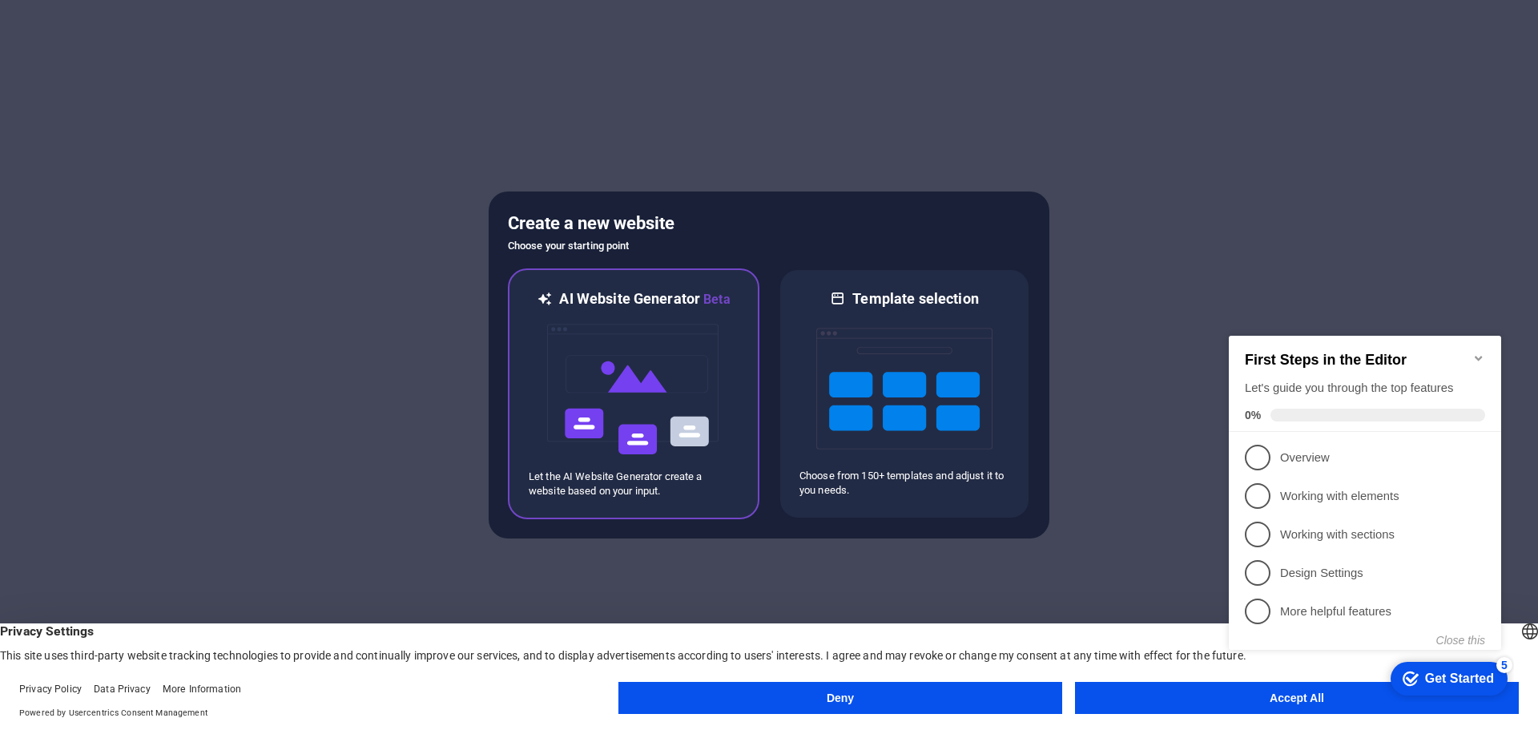
click at [614, 302] on h6 "AI Website Generator Beta" at bounding box center [644, 299] width 171 height 20
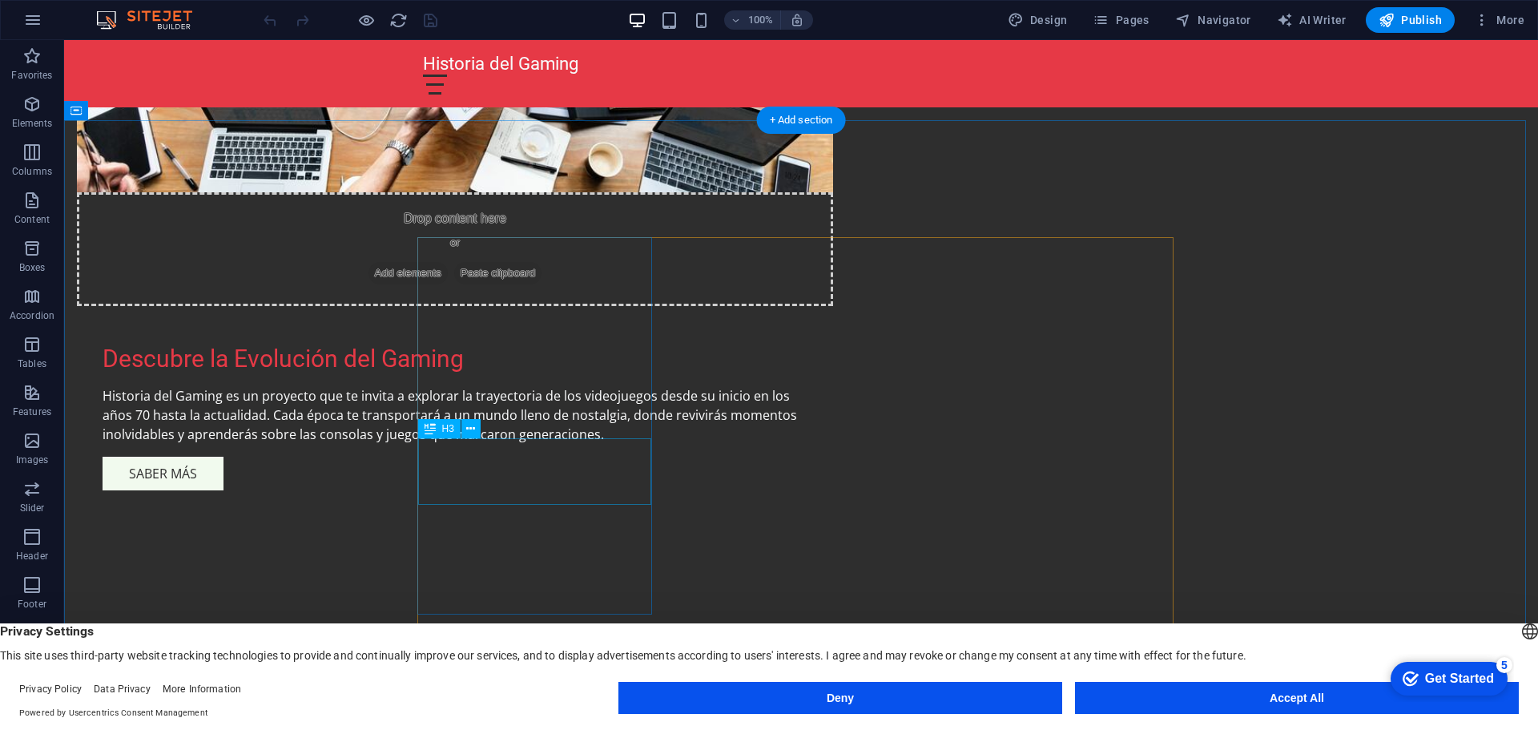
scroll to position [1202, 0]
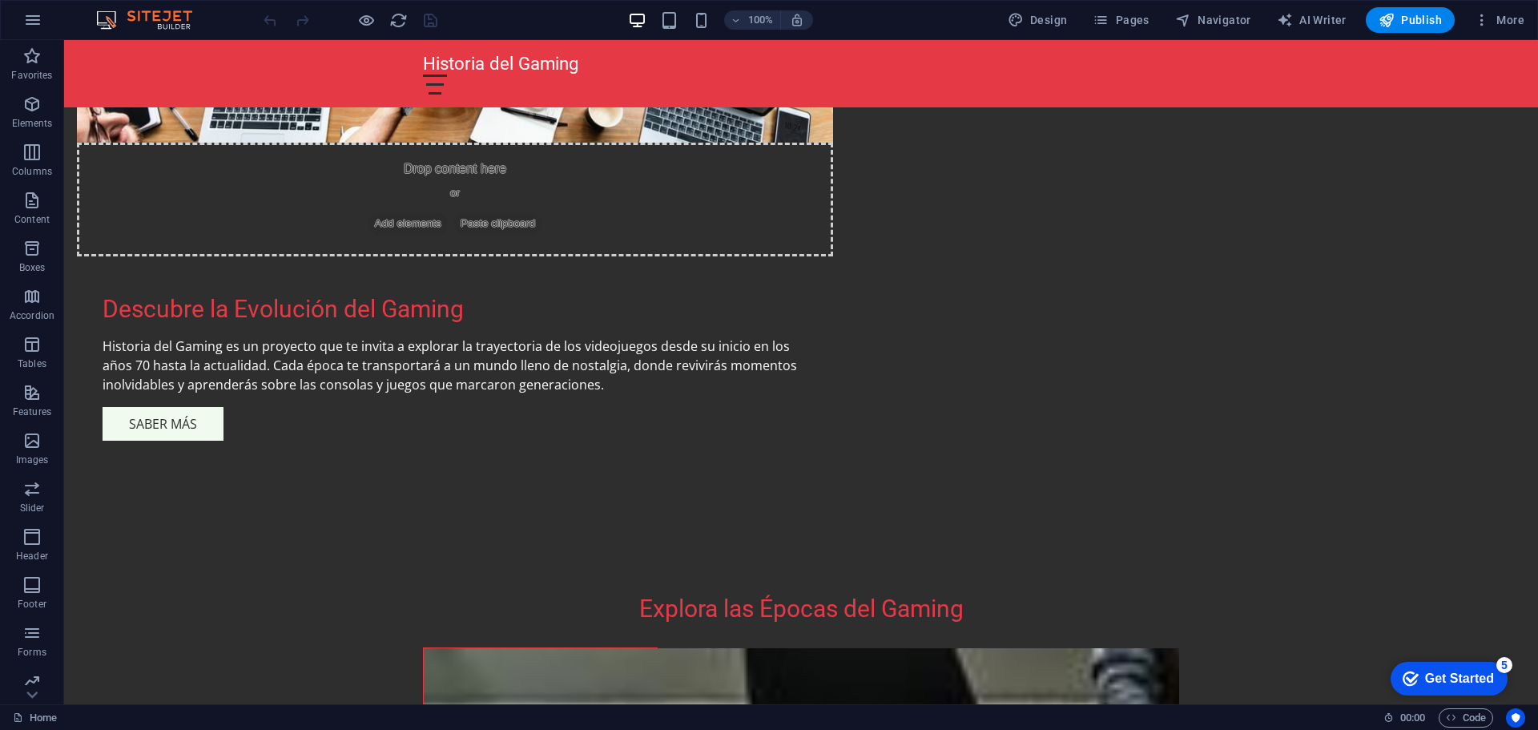
click at [1487, 672] on div "Get Started" at bounding box center [1459, 678] width 69 height 14
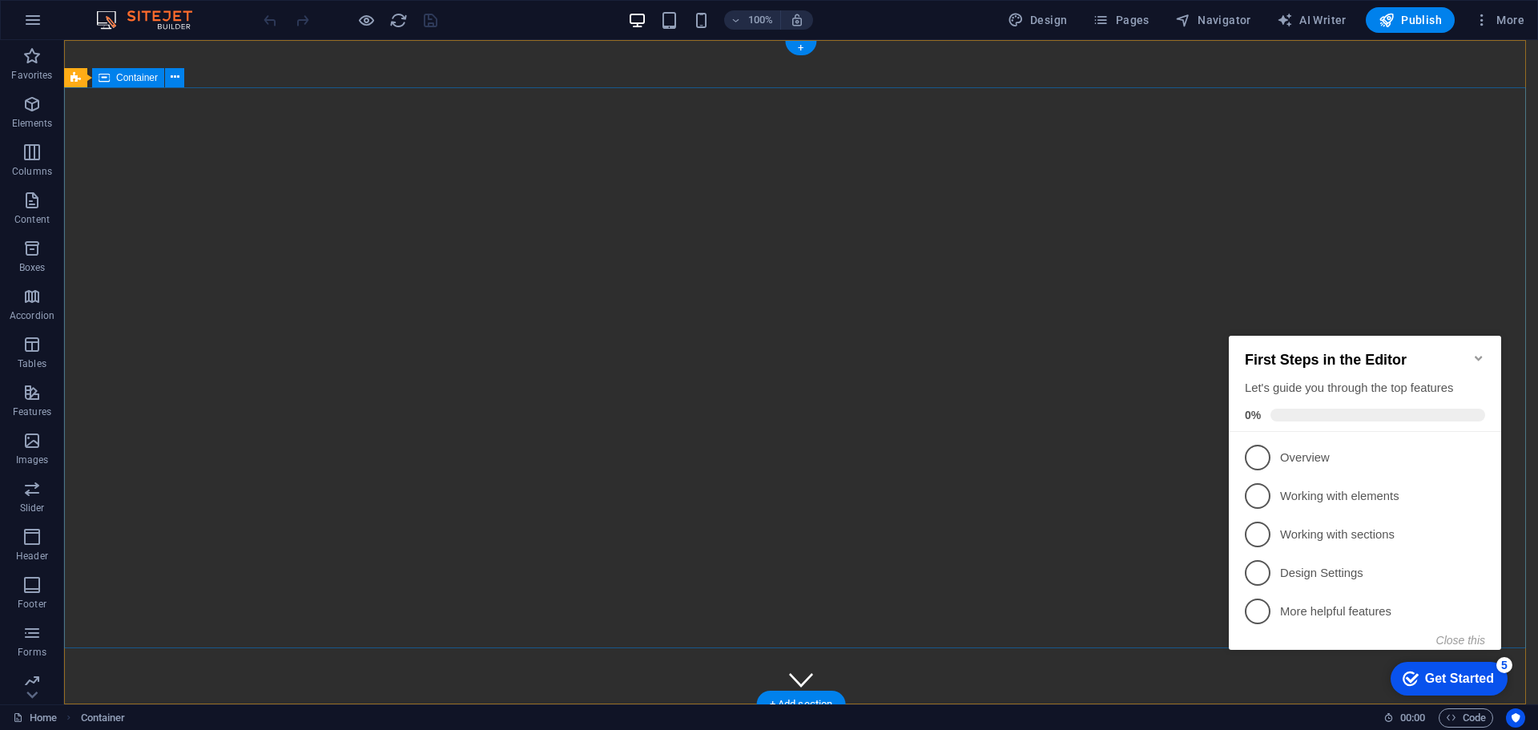
scroll to position [0, 0]
click at [1149, 21] on span "Pages" at bounding box center [1121, 20] width 56 height 16
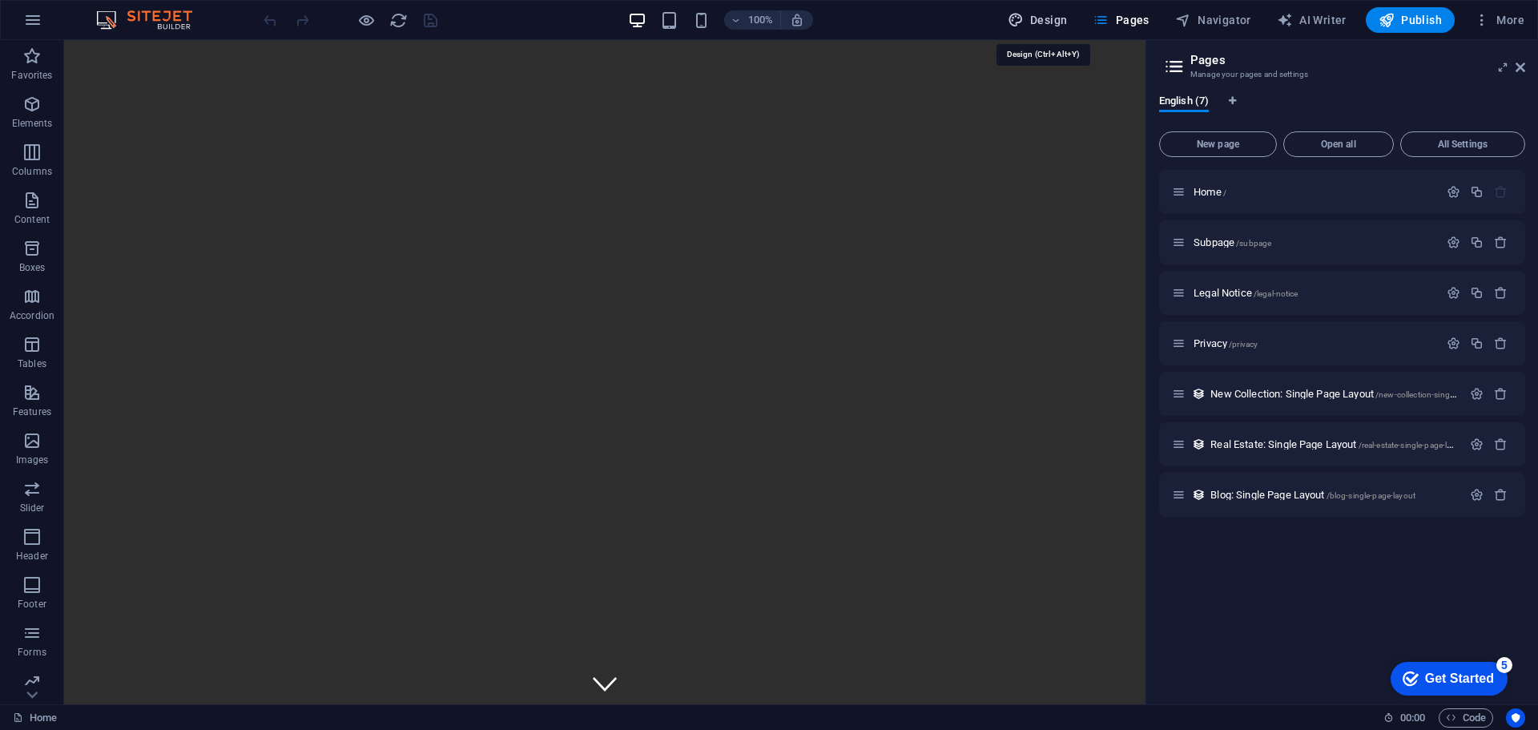
click at [1048, 17] on span "Design" at bounding box center [1038, 20] width 60 height 16
select select "px"
select select "200"
select select "px"
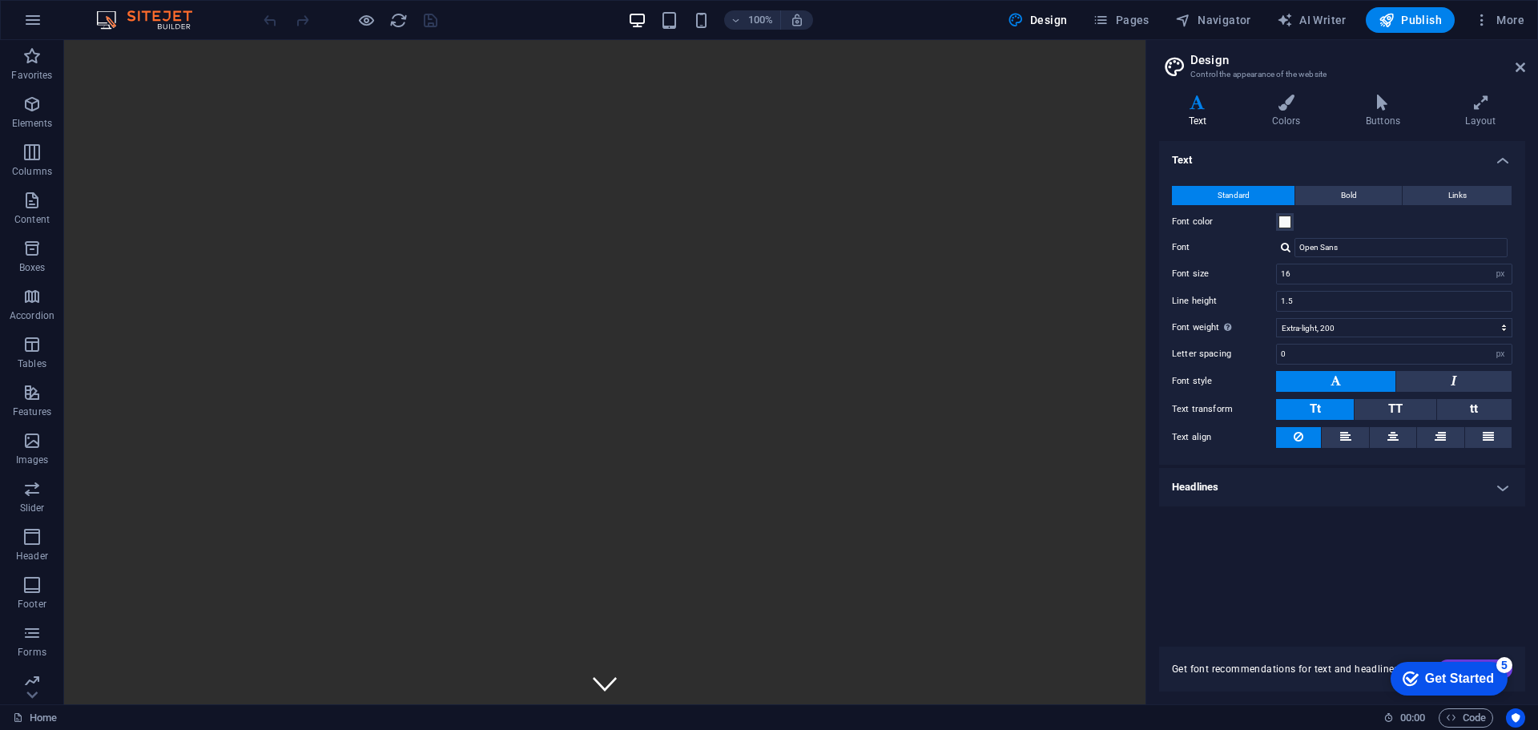
click at [1520, 60] on h2 "Design" at bounding box center [1357, 60] width 335 height 14
click at [1522, 22] on span "More" at bounding box center [1499, 20] width 50 height 16
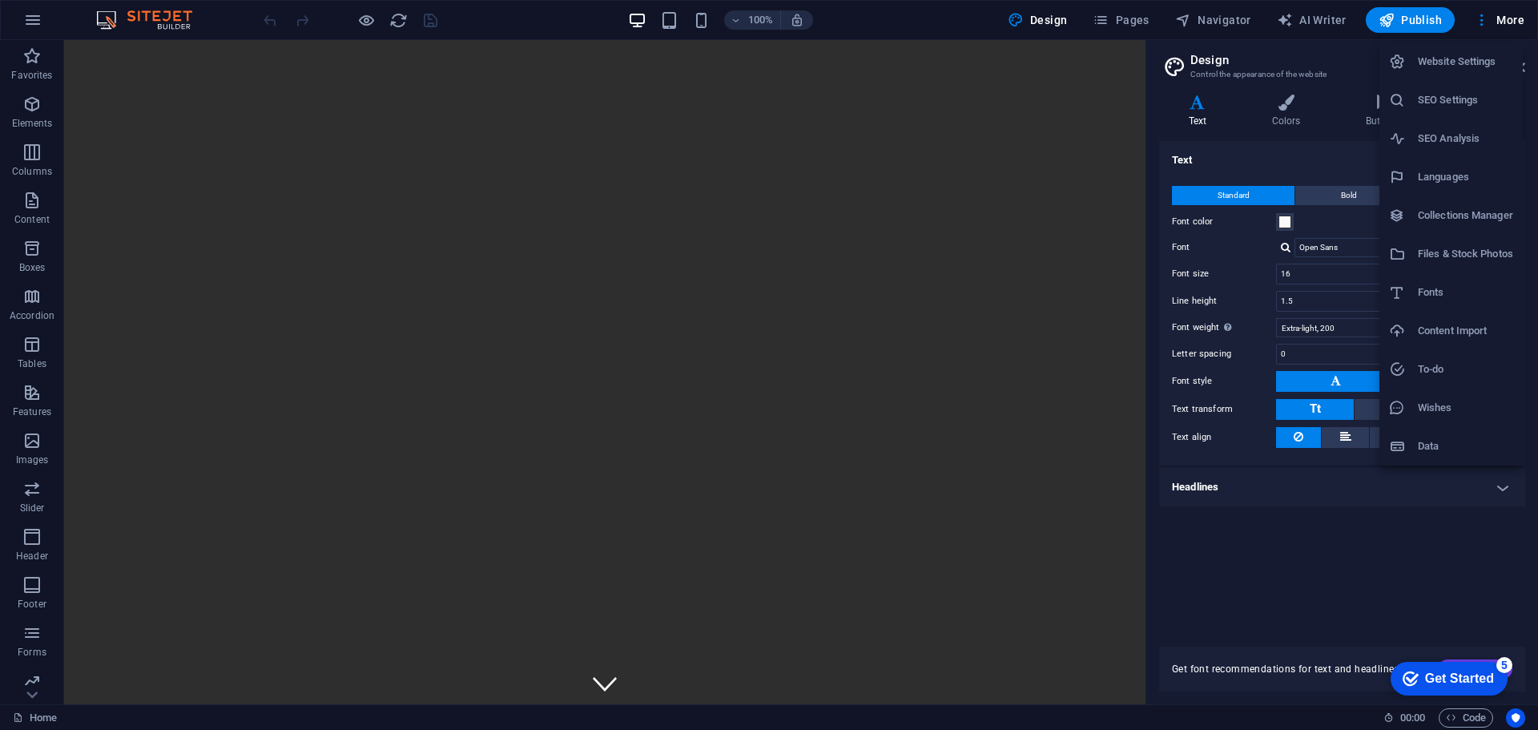
click at [900, 200] on div at bounding box center [769, 365] width 1538 height 730
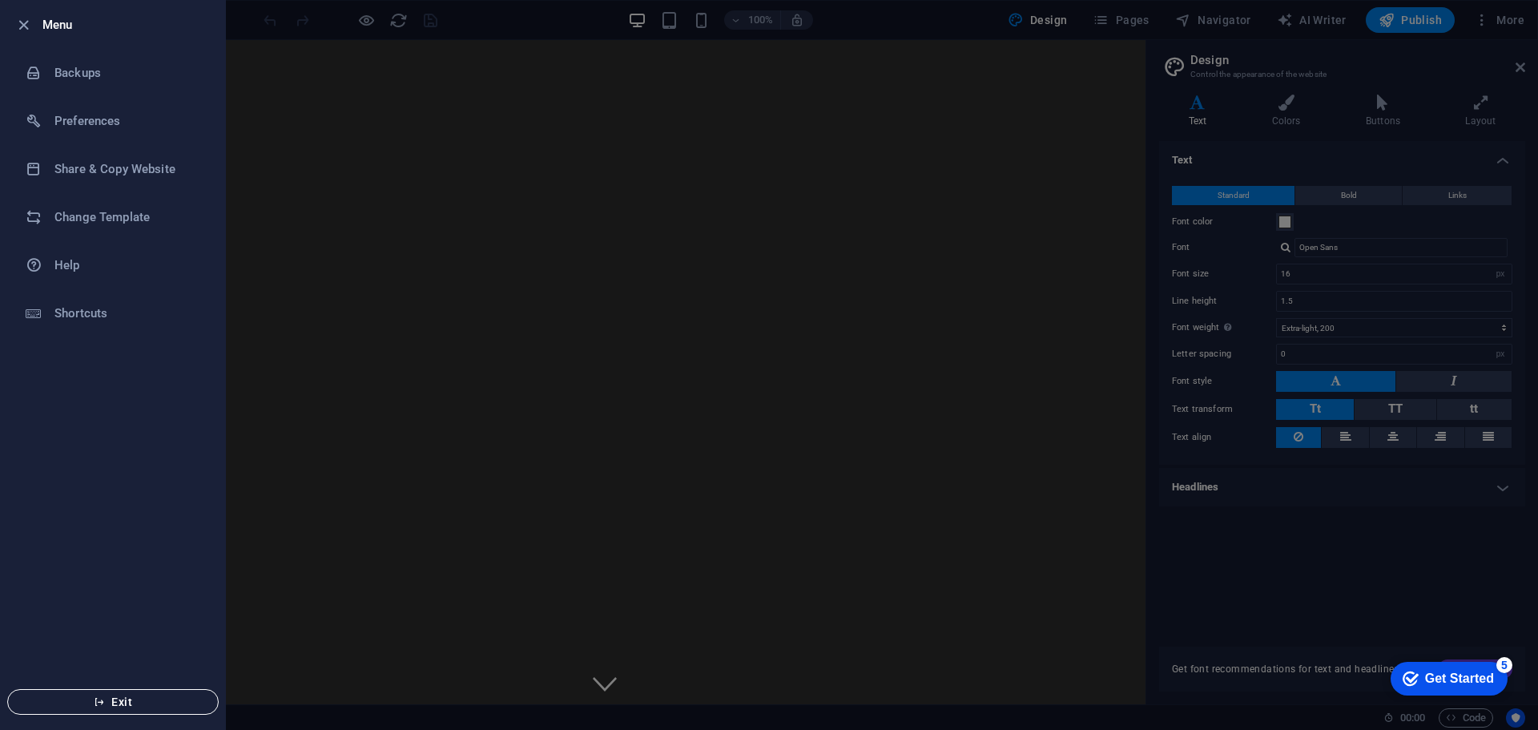
click at [131, 709] on button "Exit" at bounding box center [113, 702] width 212 height 26
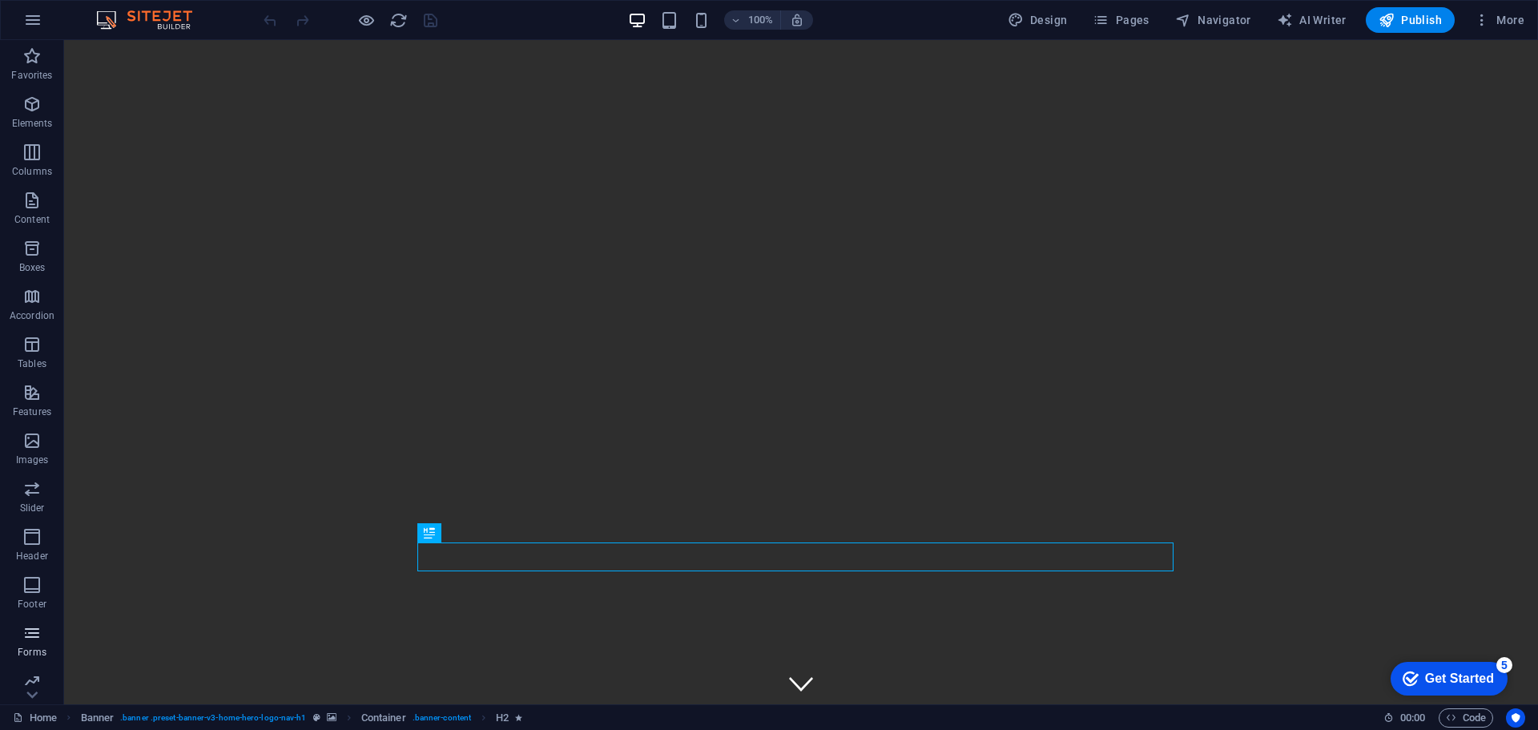
scroll to position [57, 0]
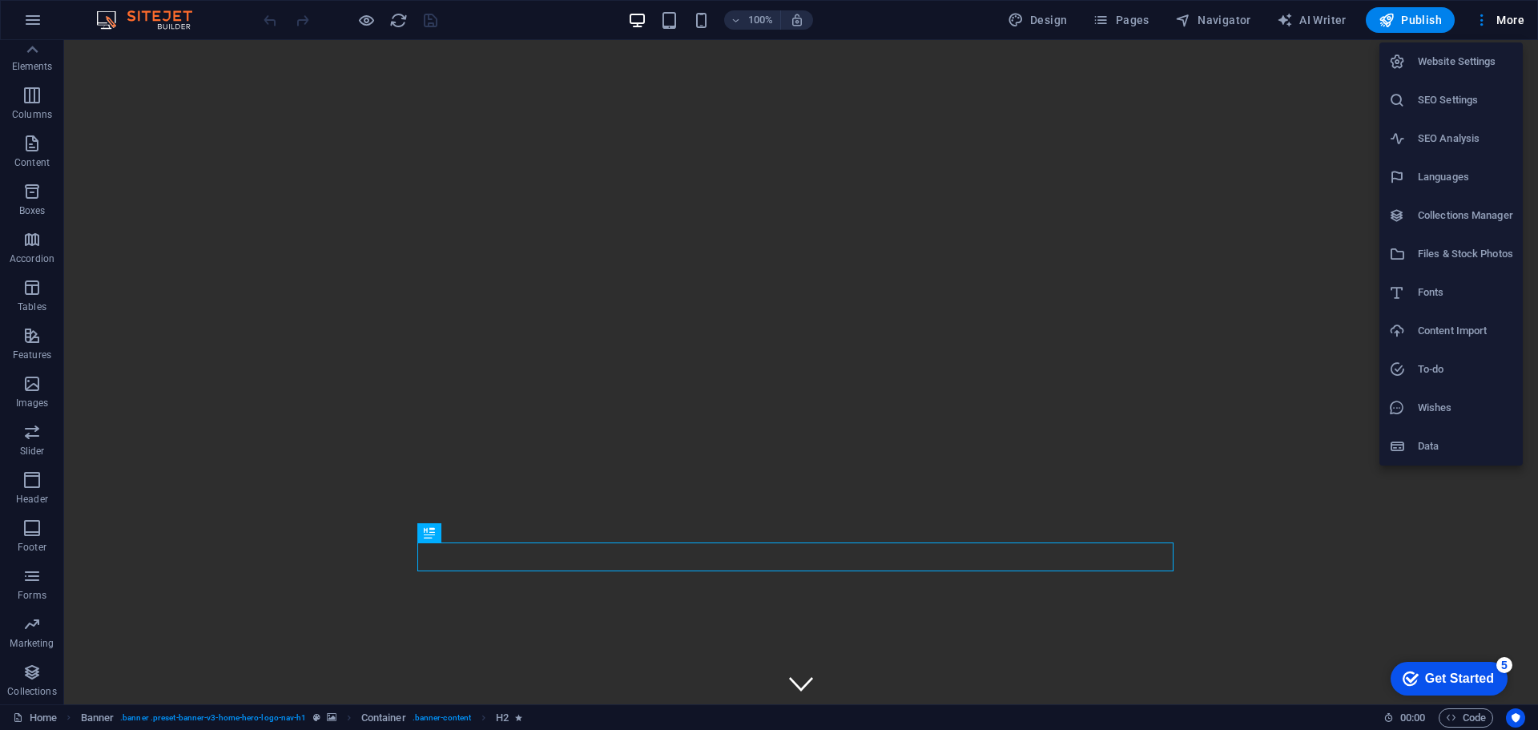
click at [1444, 54] on h6 "Website Settings" at bounding box center [1465, 61] width 95 height 19
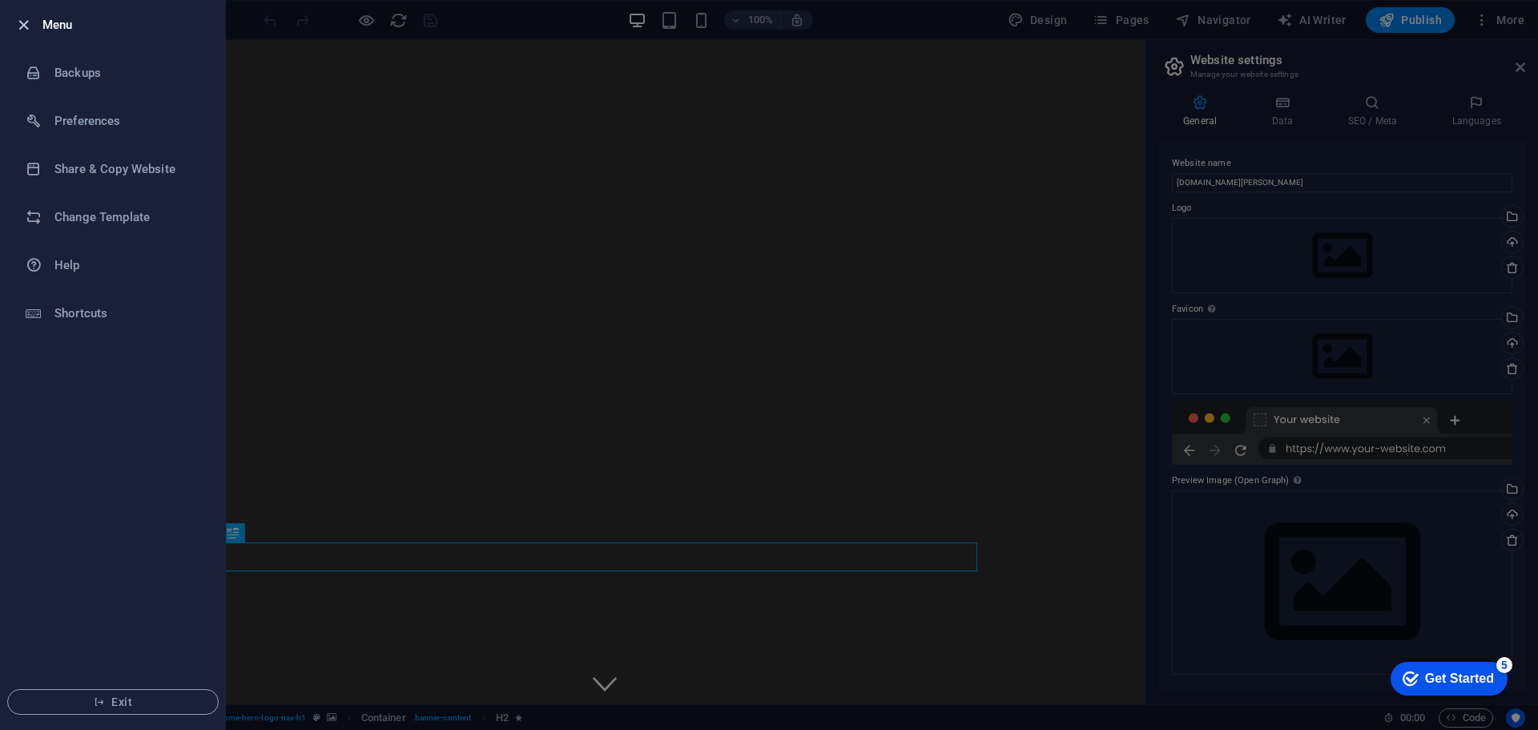
click at [22, 22] on icon "button" at bounding box center [23, 25] width 18 height 18
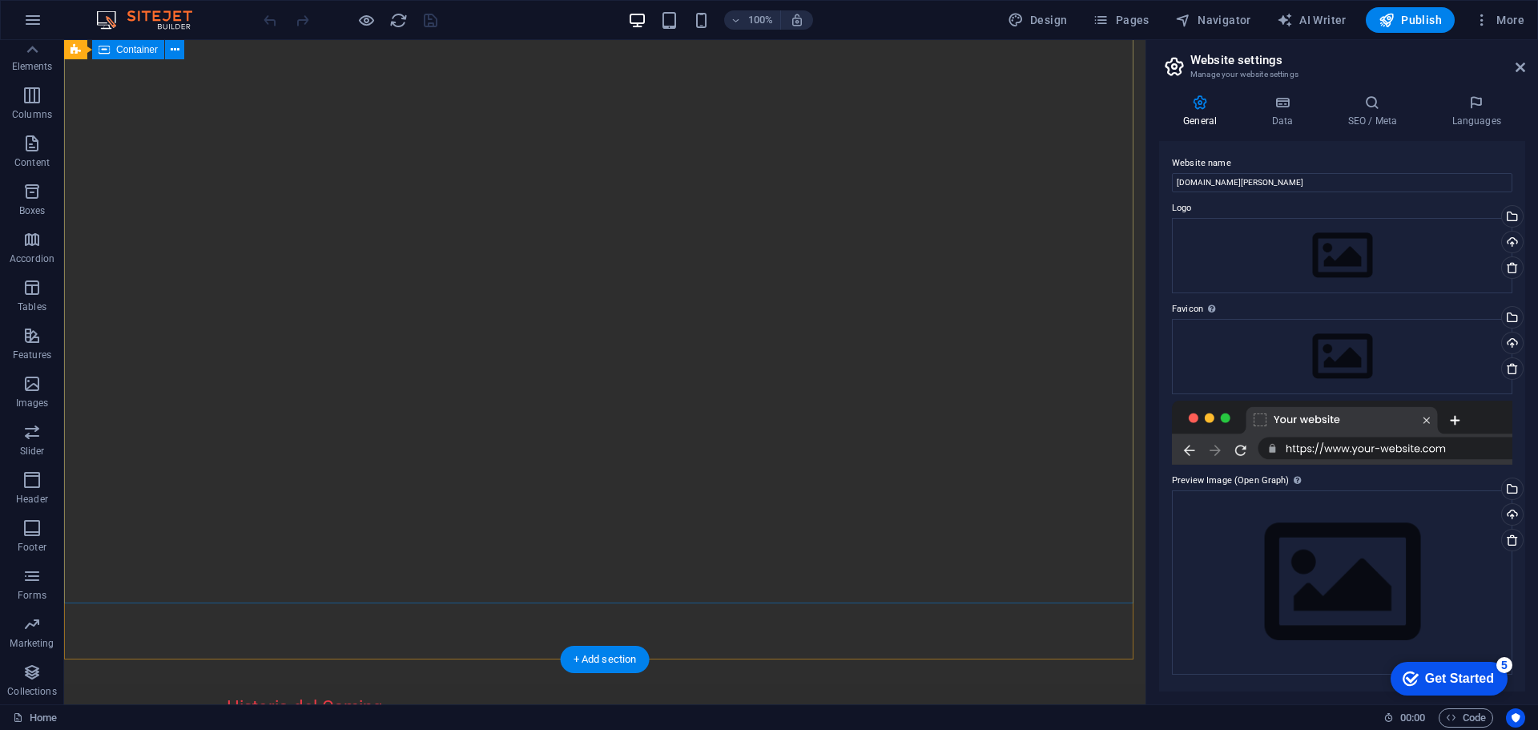
scroll to position [0, 0]
click at [1475, 104] on icon at bounding box center [1477, 103] width 98 height 16
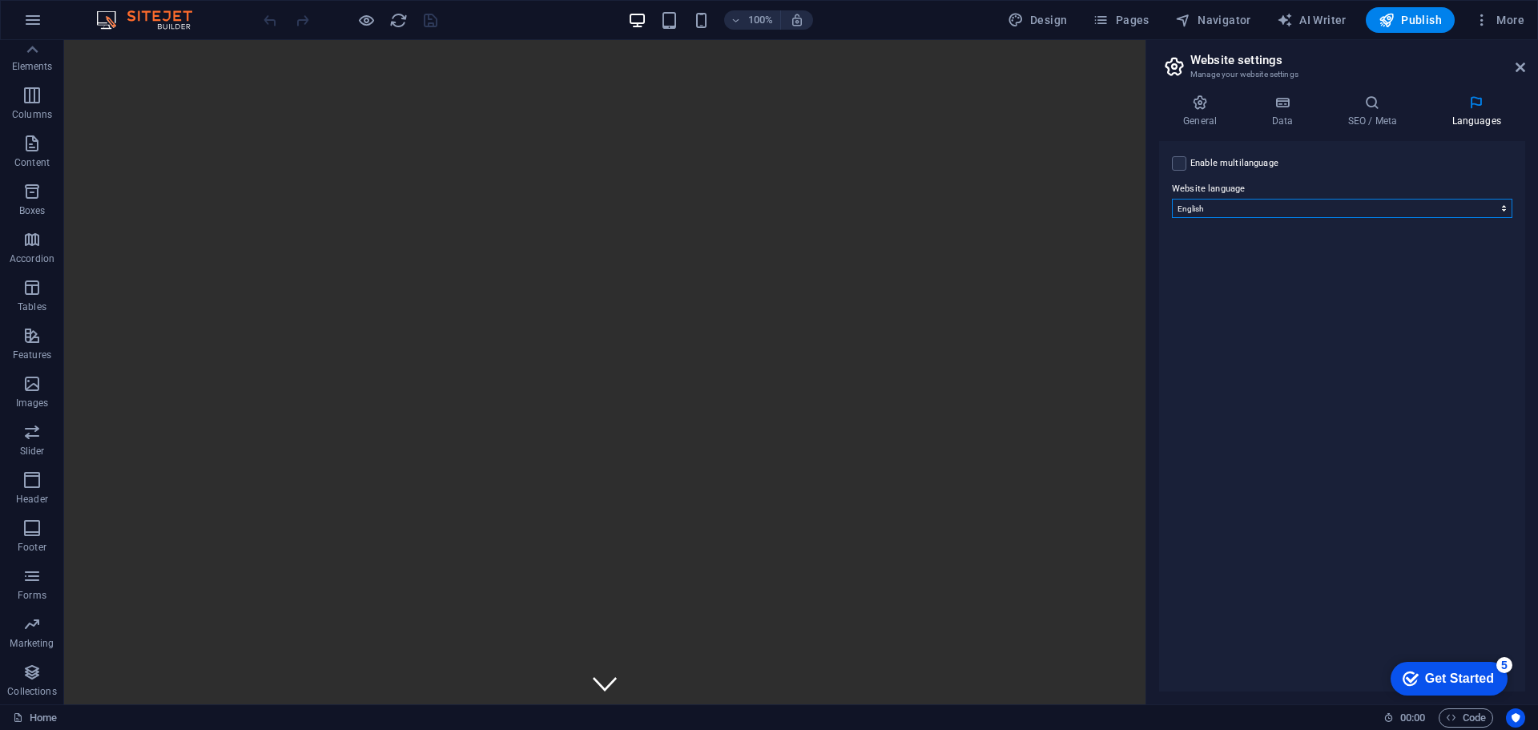
click at [1501, 210] on select "Abkhazian Afar Afrikaans Akan Albanian Amharic Arabic Aragonese Armenian Assame…" at bounding box center [1342, 208] width 340 height 19
select select "148"
click at [1172, 199] on select "Abkhazian Afar Afrikaans Akan Albanian Amharic Arabic Aragonese Armenian Assame…" at bounding box center [1342, 208] width 340 height 19
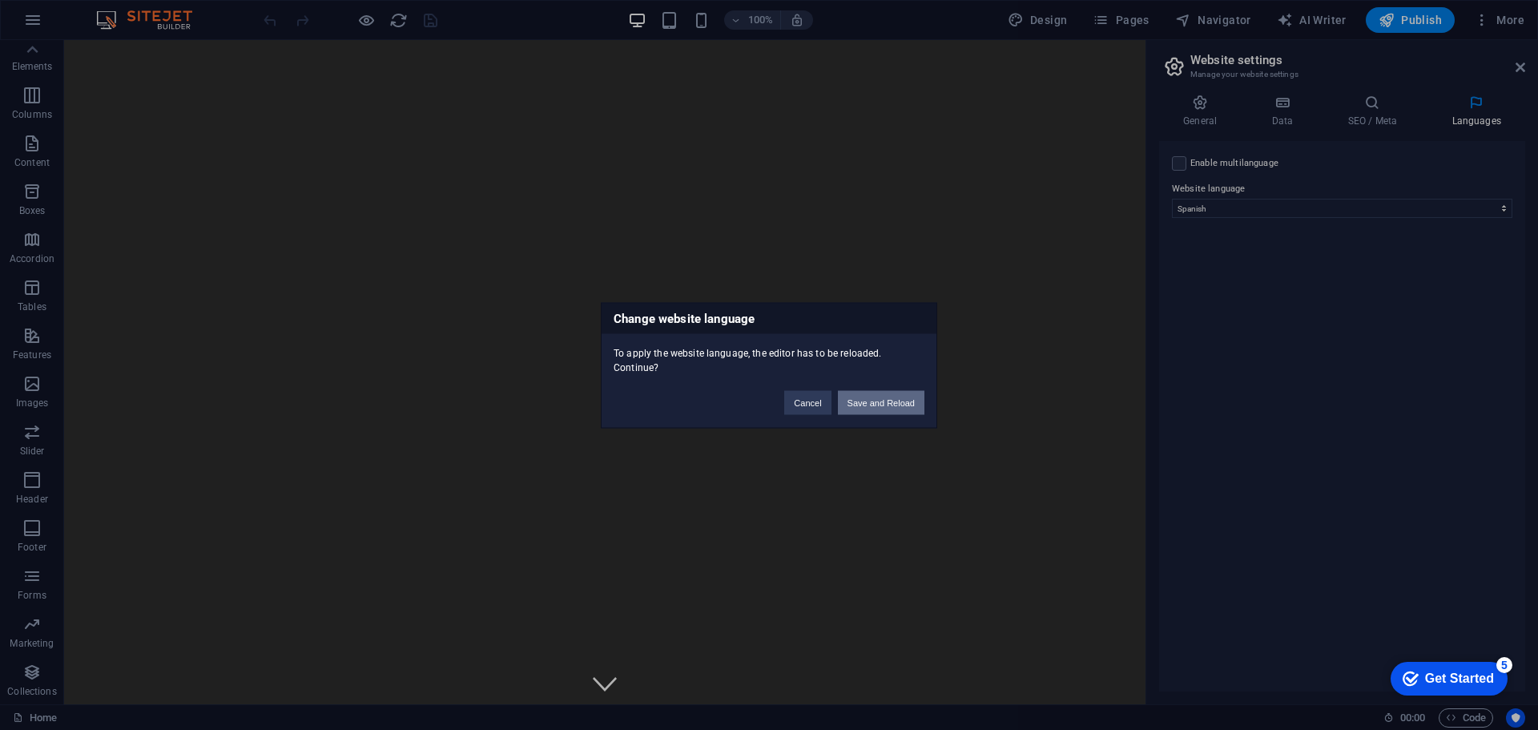
click at [868, 401] on button "Save and Reload" at bounding box center [881, 402] width 87 height 24
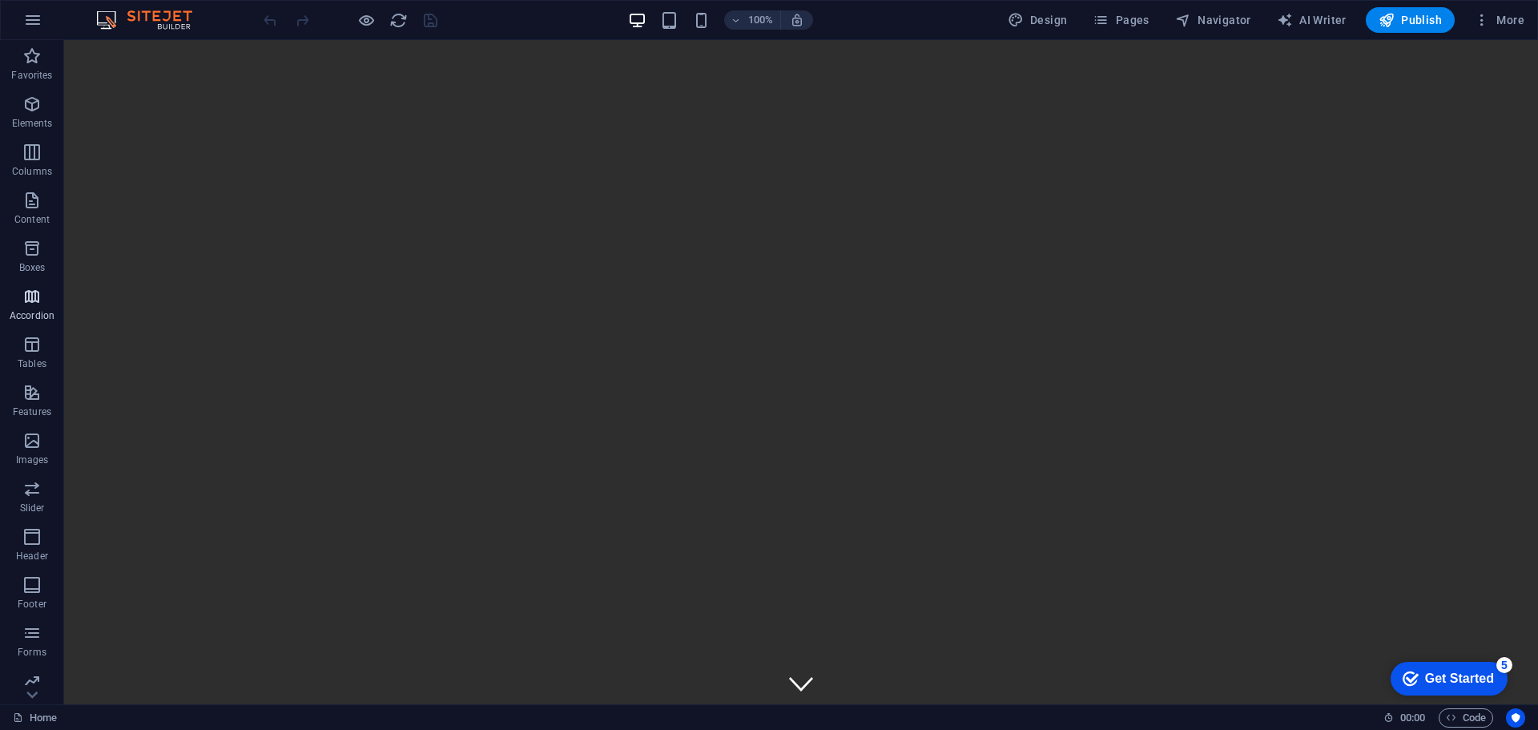
click at [34, 306] on span "Accordion" at bounding box center [32, 306] width 64 height 38
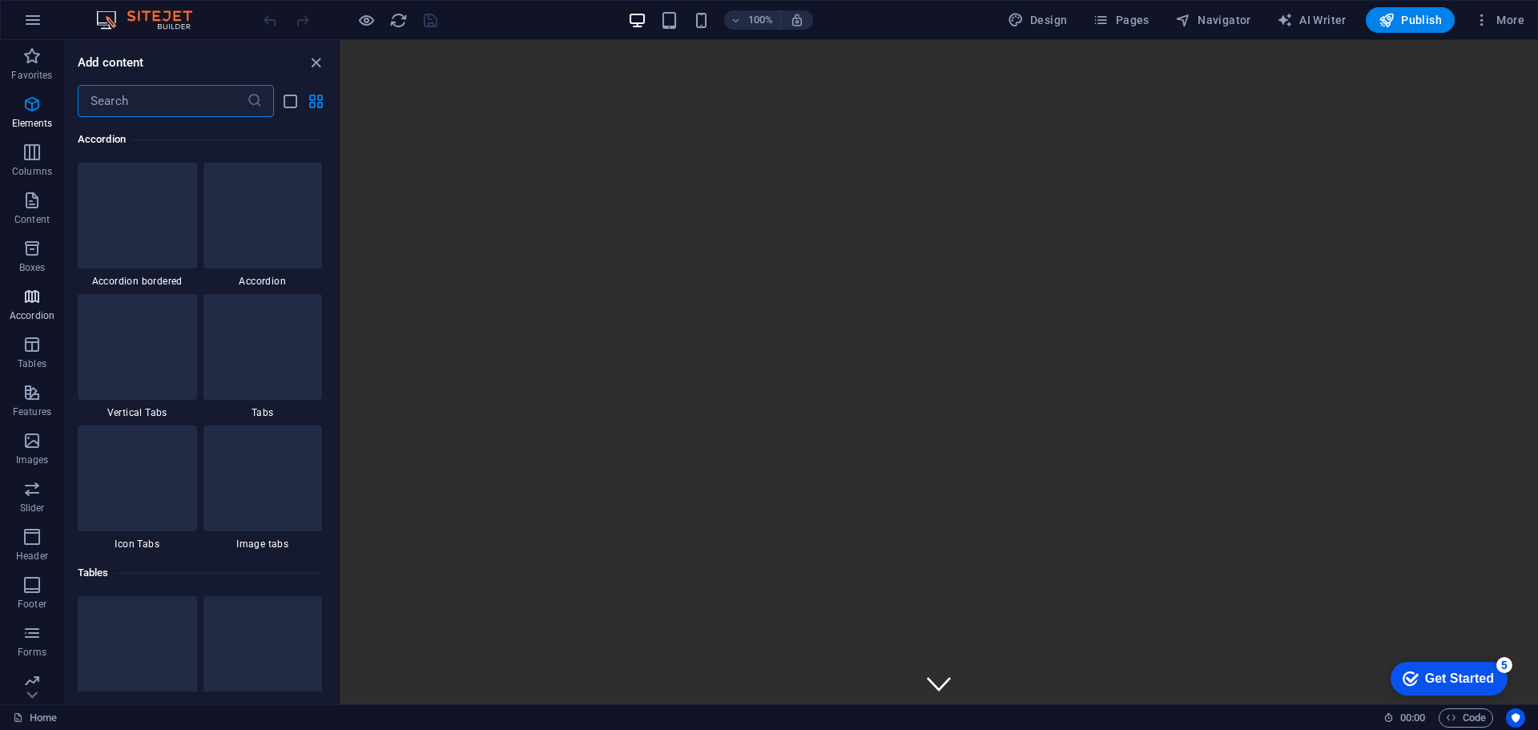
scroll to position [5115, 0]
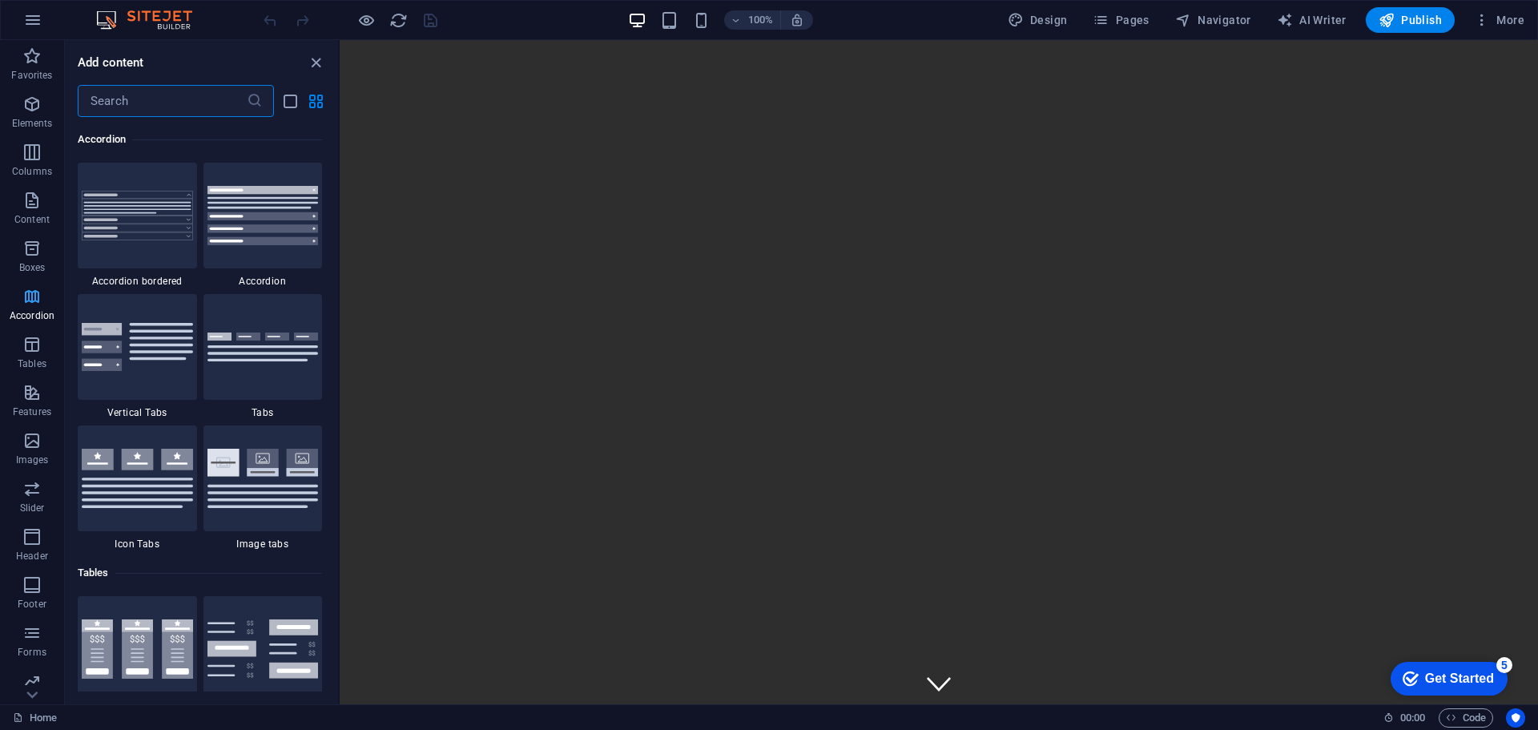
click at [34, 294] on icon "button" at bounding box center [31, 296] width 19 height 19
click at [1473, 18] on button "More" at bounding box center [1499, 20] width 63 height 26
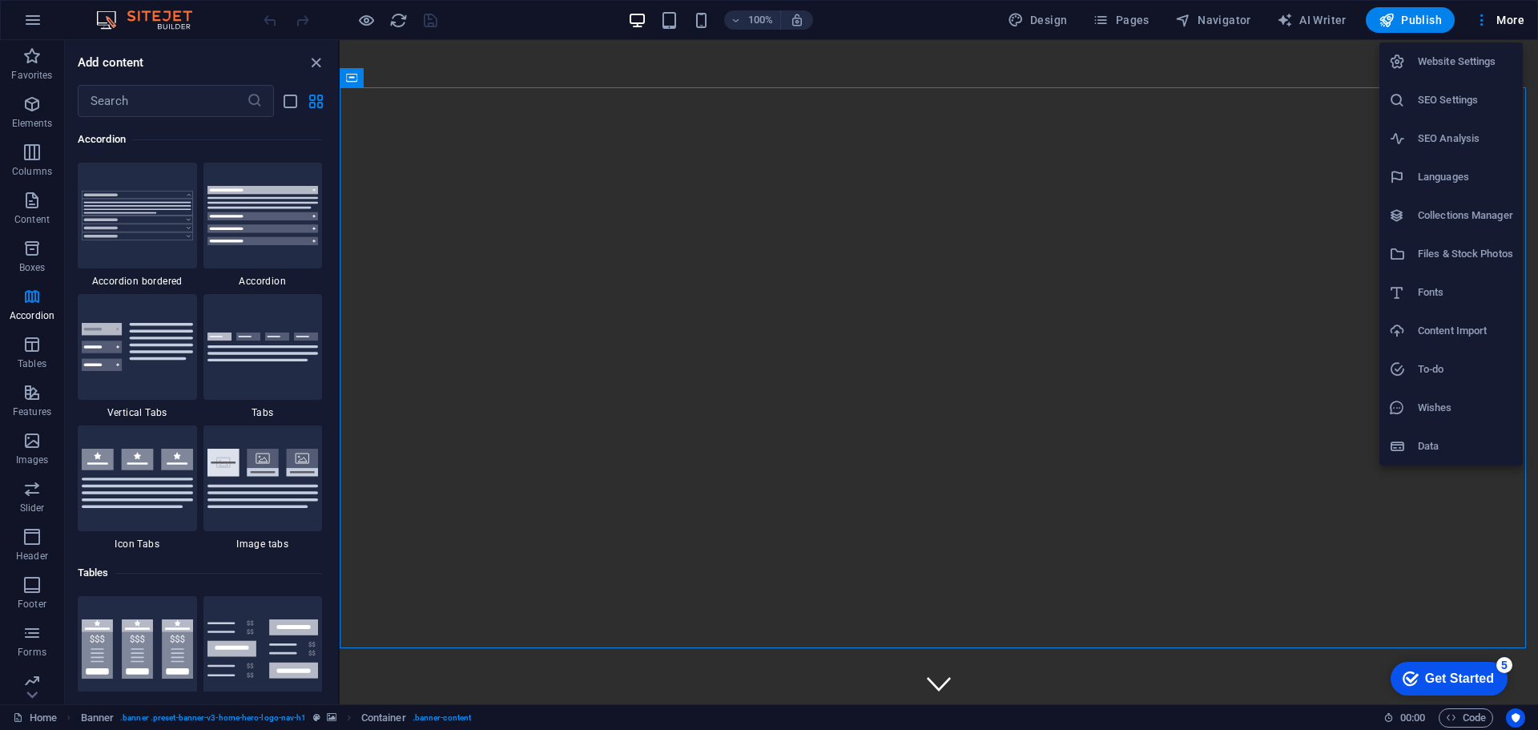
click at [163, 19] on div at bounding box center [769, 365] width 1538 height 730
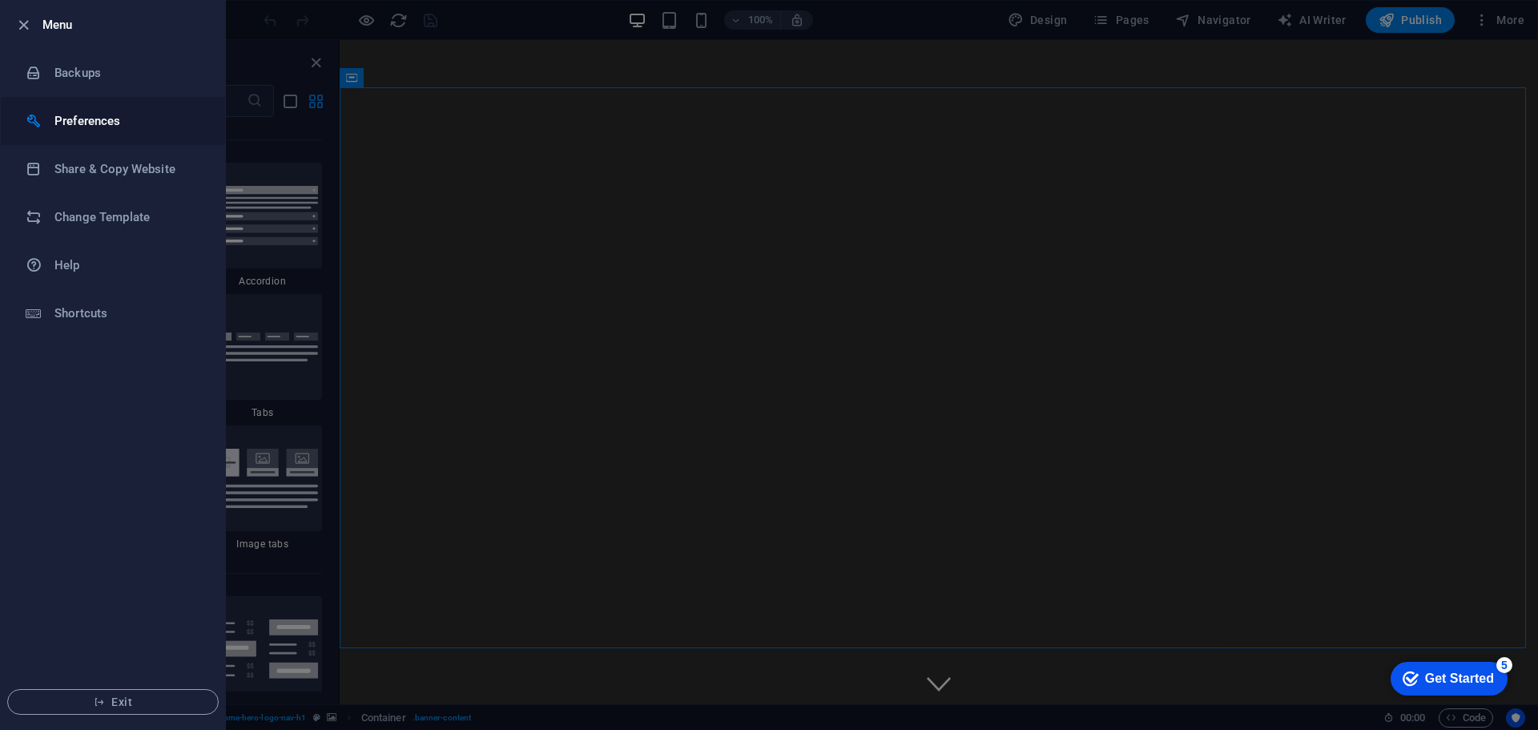
click at [88, 114] on h6 "Preferences" at bounding box center [128, 120] width 148 height 19
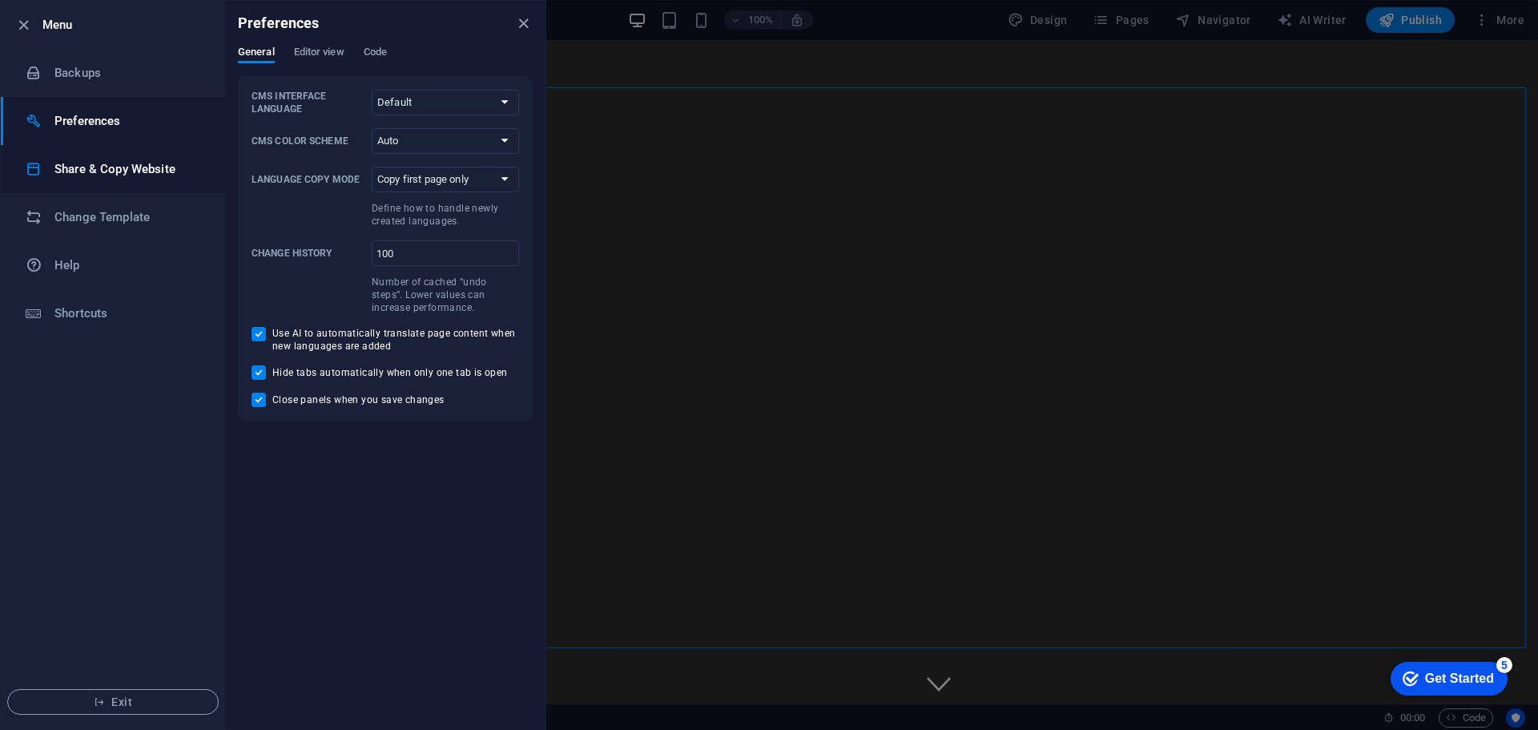
click at [122, 175] on h6 "Share & Copy Website" at bounding box center [128, 168] width 148 height 19
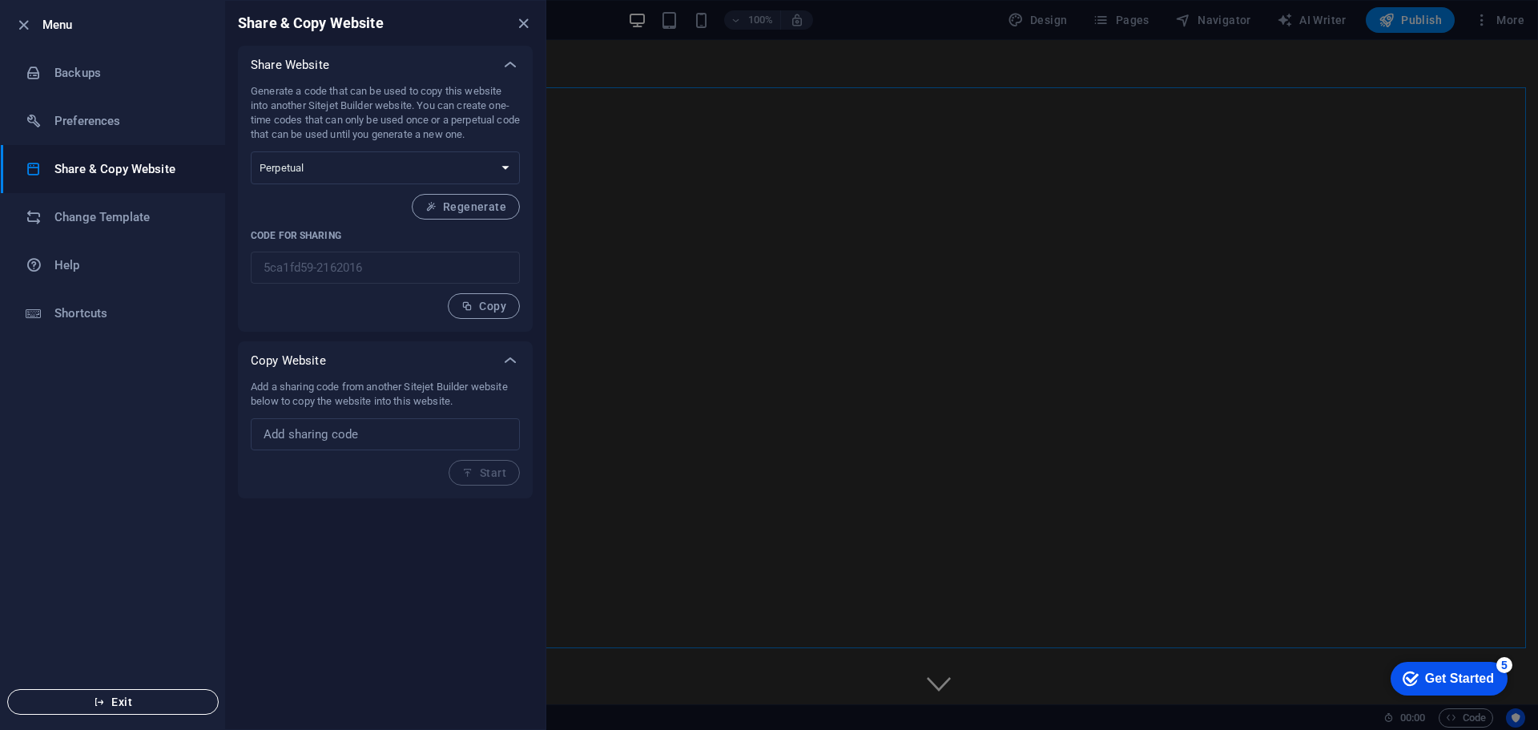
click at [92, 697] on span "Exit" at bounding box center [113, 701] width 184 height 13
